Goal: Task Accomplishment & Management: Use online tool/utility

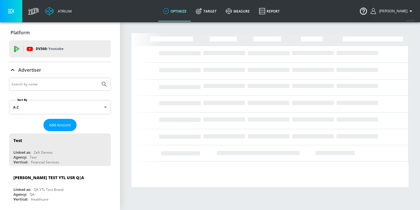
click at [65, 83] on input "Search by name" at bounding box center [54, 84] width 87 height 7
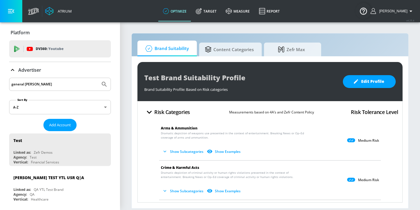
type input "general [PERSON_NAME]"
click at [98, 78] on button "Submit Search" at bounding box center [104, 84] width 13 height 13
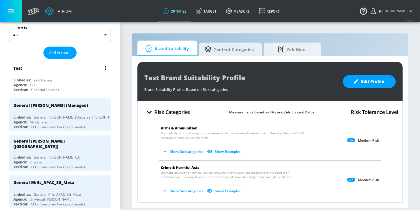
scroll to position [113, 0]
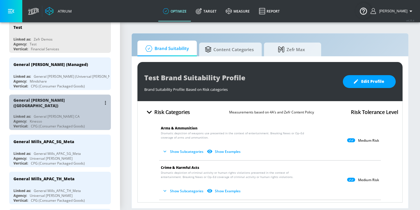
click at [80, 114] on div "Linked as: General [PERSON_NAME] CA" at bounding box center [61, 116] width 96 height 5
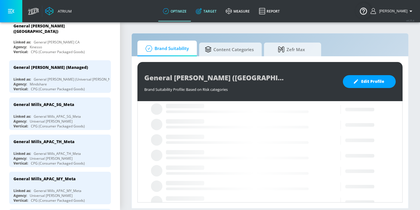
click at [215, 12] on link "Target" at bounding box center [206, 11] width 30 height 21
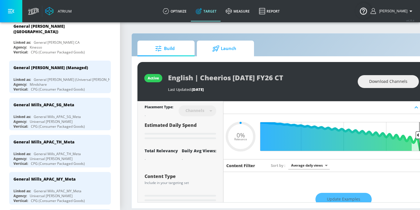
type input "0.05"
click at [220, 46] on div at bounding box center [216, 48] width 9 height 6
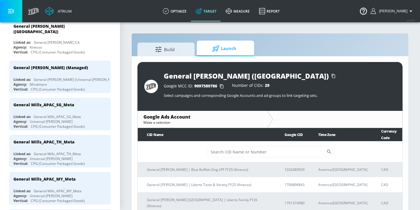
click at [218, 152] on td "​" at bounding box center [270, 152] width 265 height 21
click at [218, 146] on input "Sort By" at bounding box center [266, 151] width 120 height 11
paste input "2233113566"
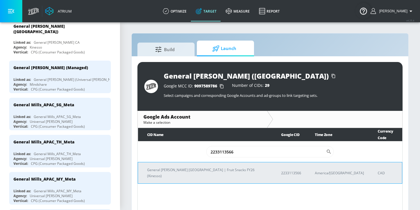
type input "2233113566"
click at [216, 167] on p "General [PERSON_NAME] [GEOGRAPHIC_DATA] | Fruit Snacks FY26 (Kinesso)" at bounding box center [207, 173] width 120 height 12
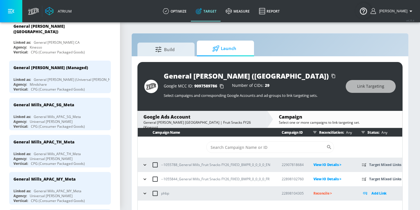
scroll to position [8, 0]
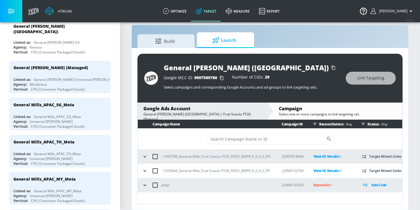
click at [146, 158] on icon "button" at bounding box center [145, 157] width 6 height 6
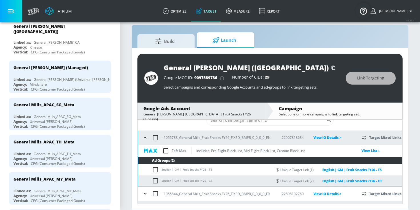
scroll to position [22, 0]
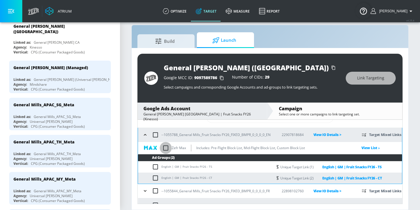
click at [166, 147] on input "checkbox" at bounding box center [166, 148] width 12 height 12
checkbox input "true"
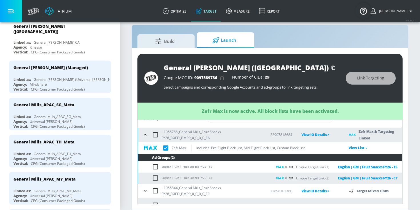
click at [147, 136] on icon "button" at bounding box center [145, 135] width 6 height 6
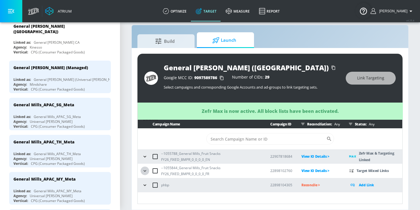
click at [145, 170] on icon "button" at bounding box center [145, 171] width 6 height 6
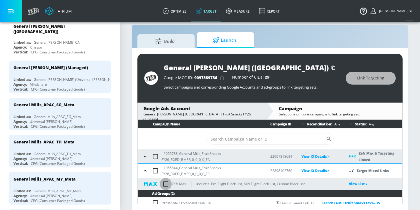
click at [167, 184] on input "checkbox" at bounding box center [166, 184] width 12 height 12
checkbox input "true"
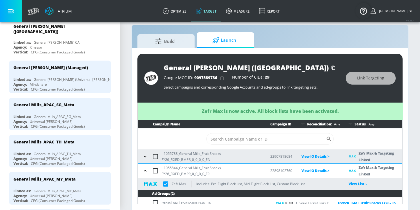
click at [146, 169] on icon "button" at bounding box center [145, 171] width 6 height 6
